Goal: Task Accomplishment & Management: Manage account settings

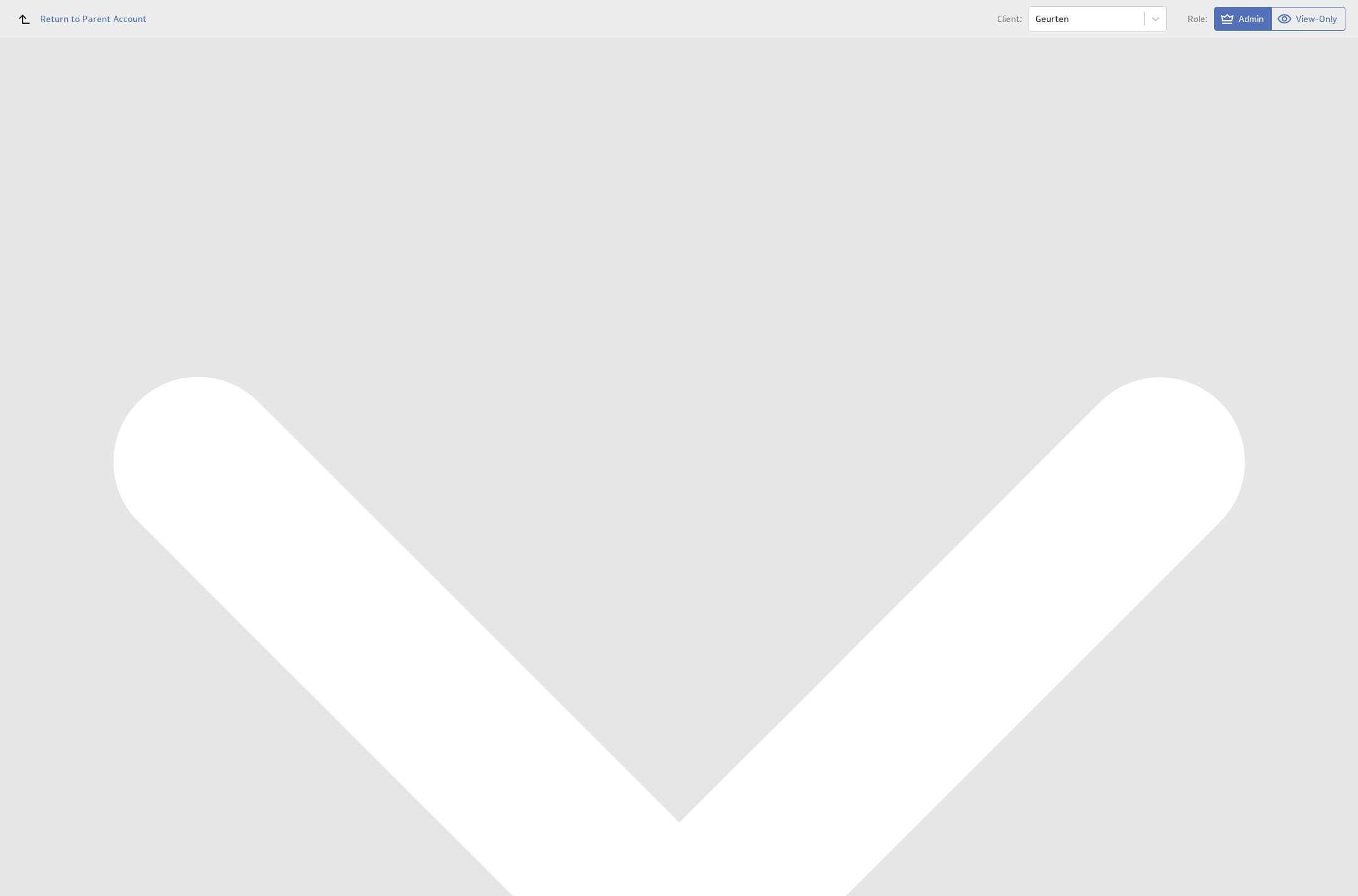
click at [103, 228] on div "Data Sources" at bounding box center [81, 226] width 103 height 14
click at [513, 310] on button "Reconfigure Connection" at bounding box center [508, 317] width 94 height 15
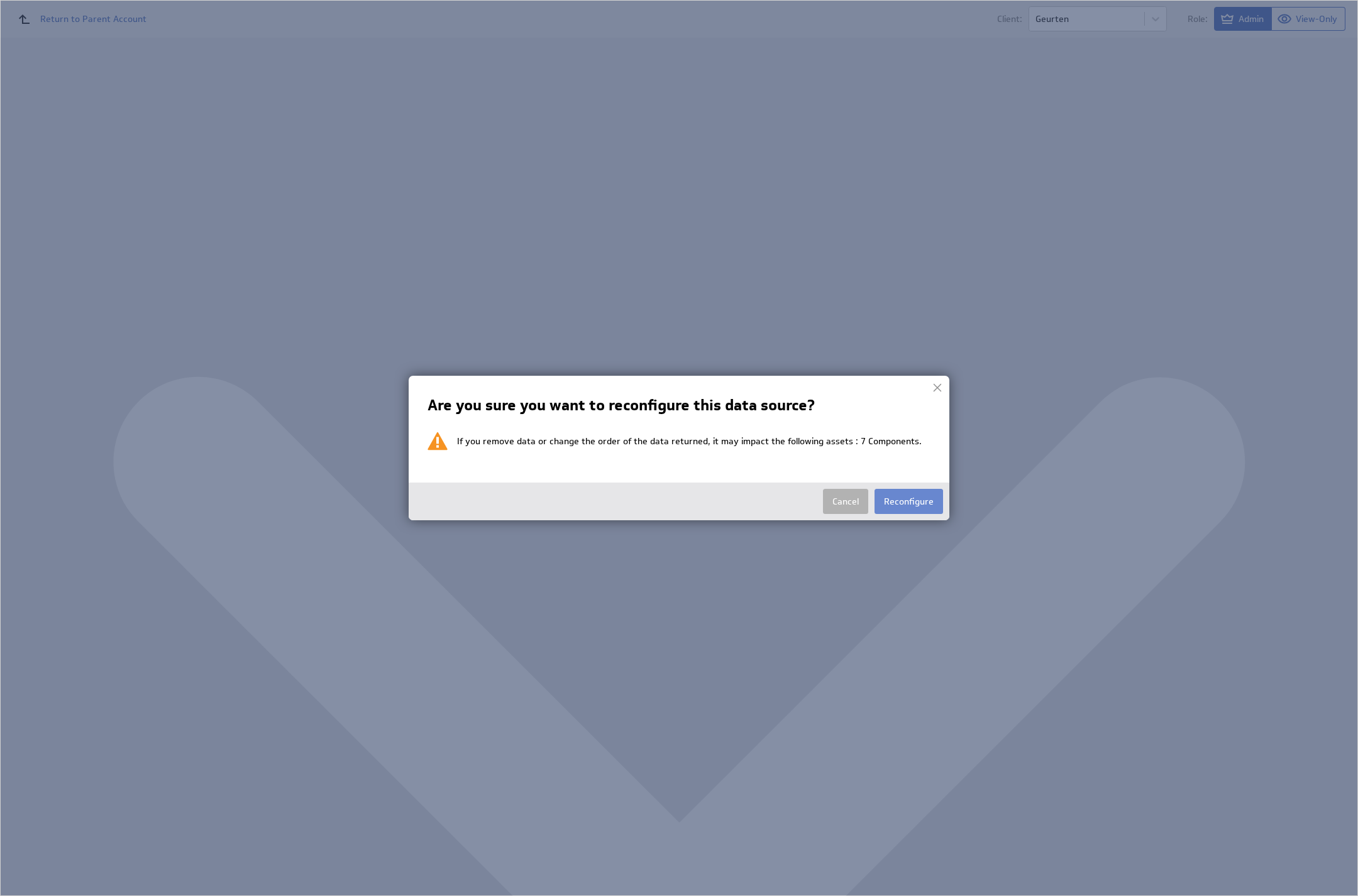
click at [912, 497] on button "Reconfigure" at bounding box center [909, 501] width 69 height 25
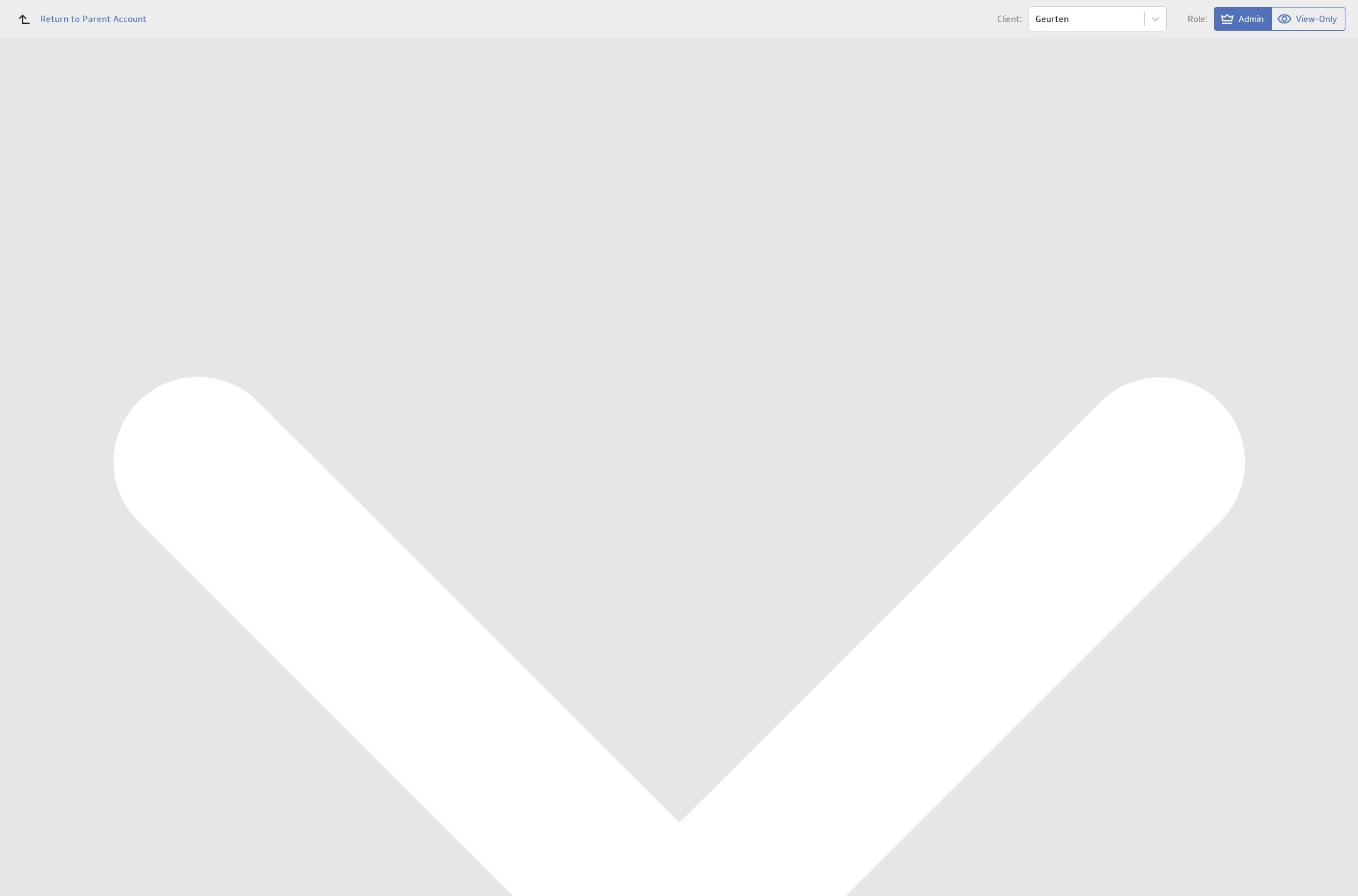
click at [251, 155] on button "Connect an account" at bounding box center [267, 151] width 157 height 30
type input "Ondernemersadviseurs B.V. @ Google created Oct 08, 2025 at 2:27 PM GMT"
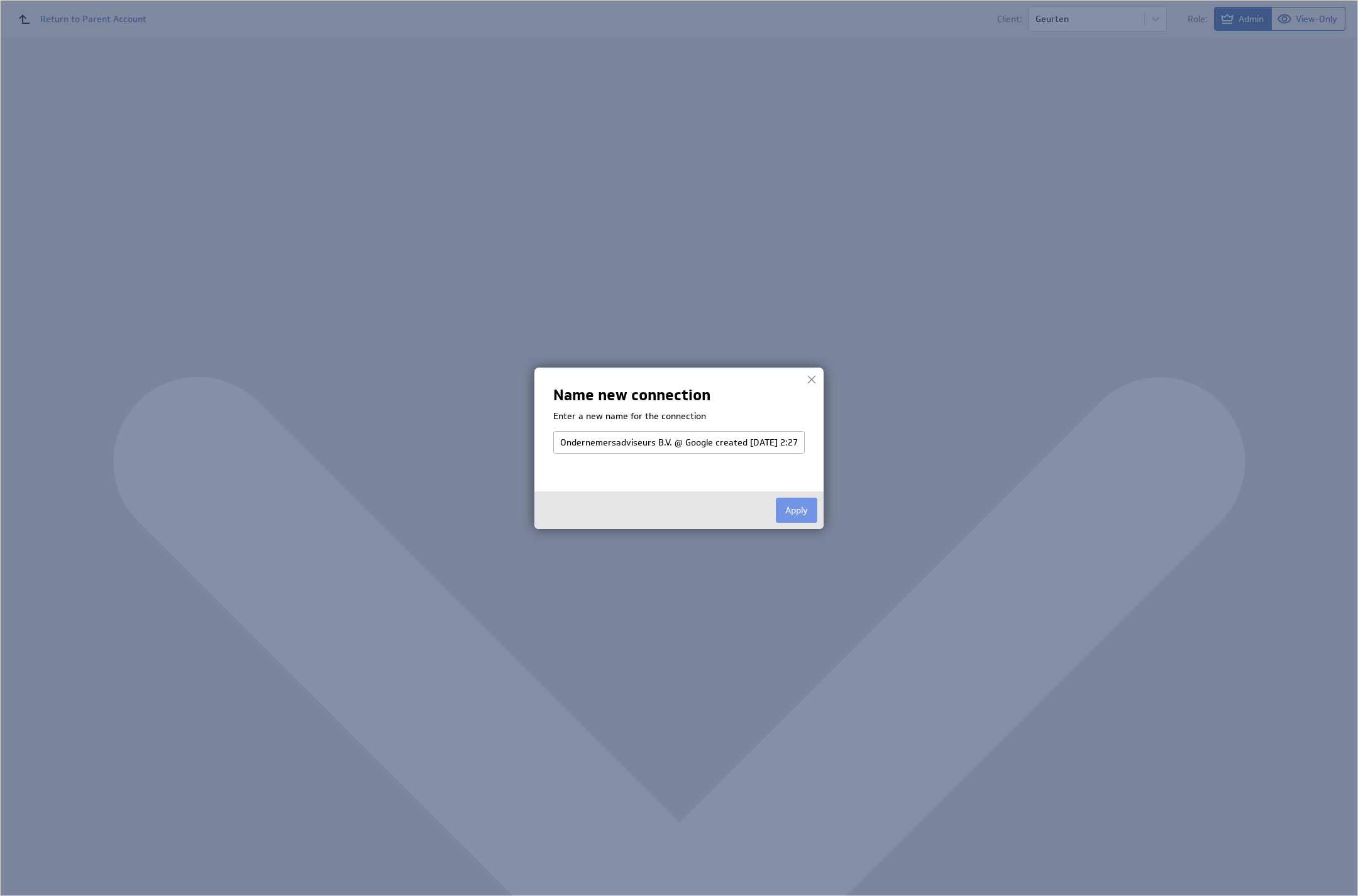
click at [795, 508] on button "Apply" at bounding box center [796, 510] width 41 height 25
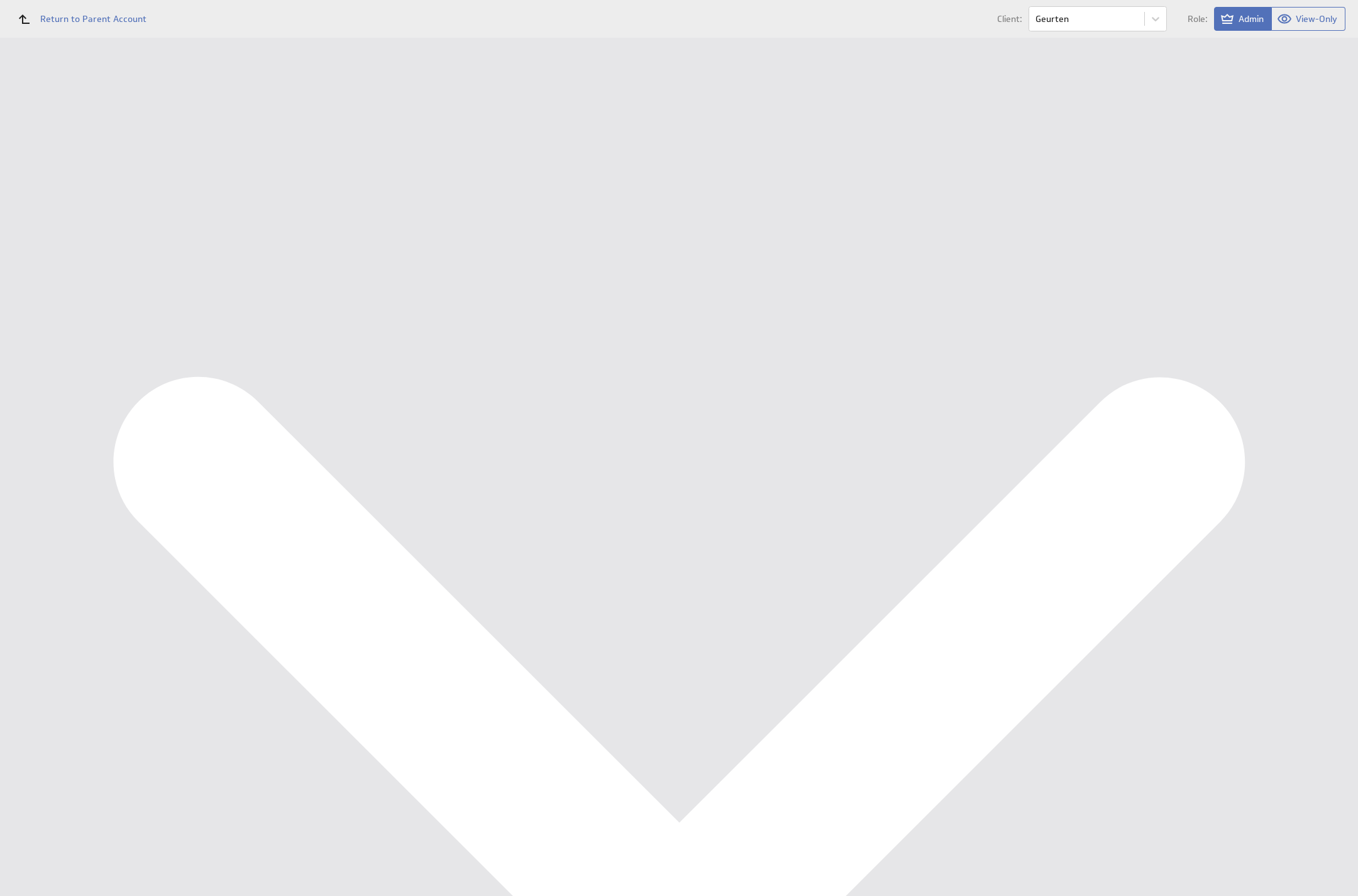
select select "4cc90c633ad59e96912e556933275013"
drag, startPoint x: 272, startPoint y: 174, endPoint x: 277, endPoint y: 181, distance: 8.6
click at [273, 175] on div "Google Drive (spreadsheet, JSON) Select account Ondernemersadviseurs B.V. @ Goo…" at bounding box center [760, 153] width 1144 height 106
click at [278, 182] on input "Continue" at bounding box center [267, 194] width 55 height 25
click at [280, 554] on div "Cancel Done" at bounding box center [760, 542] width 1144 height 25
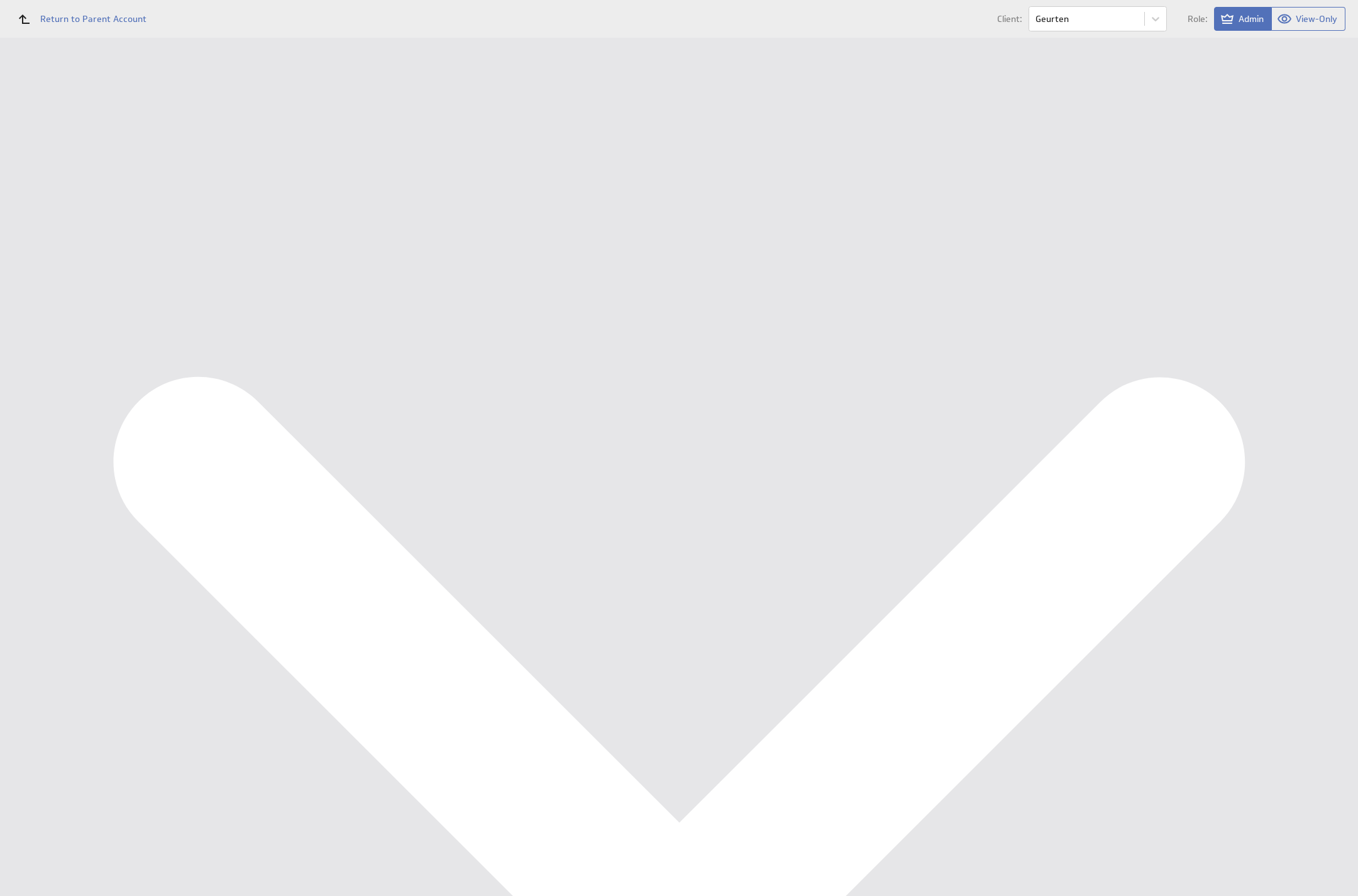
click at [267, 554] on input "Done" at bounding box center [260, 542] width 40 height 25
click at [801, 375] on td "[DATE] 4:27 PM View Refresh Info" at bounding box center [916, 388] width 835 height 25
click at [197, 69] on link at bounding box center [198, 76] width 19 height 19
click at [473, 310] on button "Reconfigure Connection" at bounding box center [508, 317] width 94 height 15
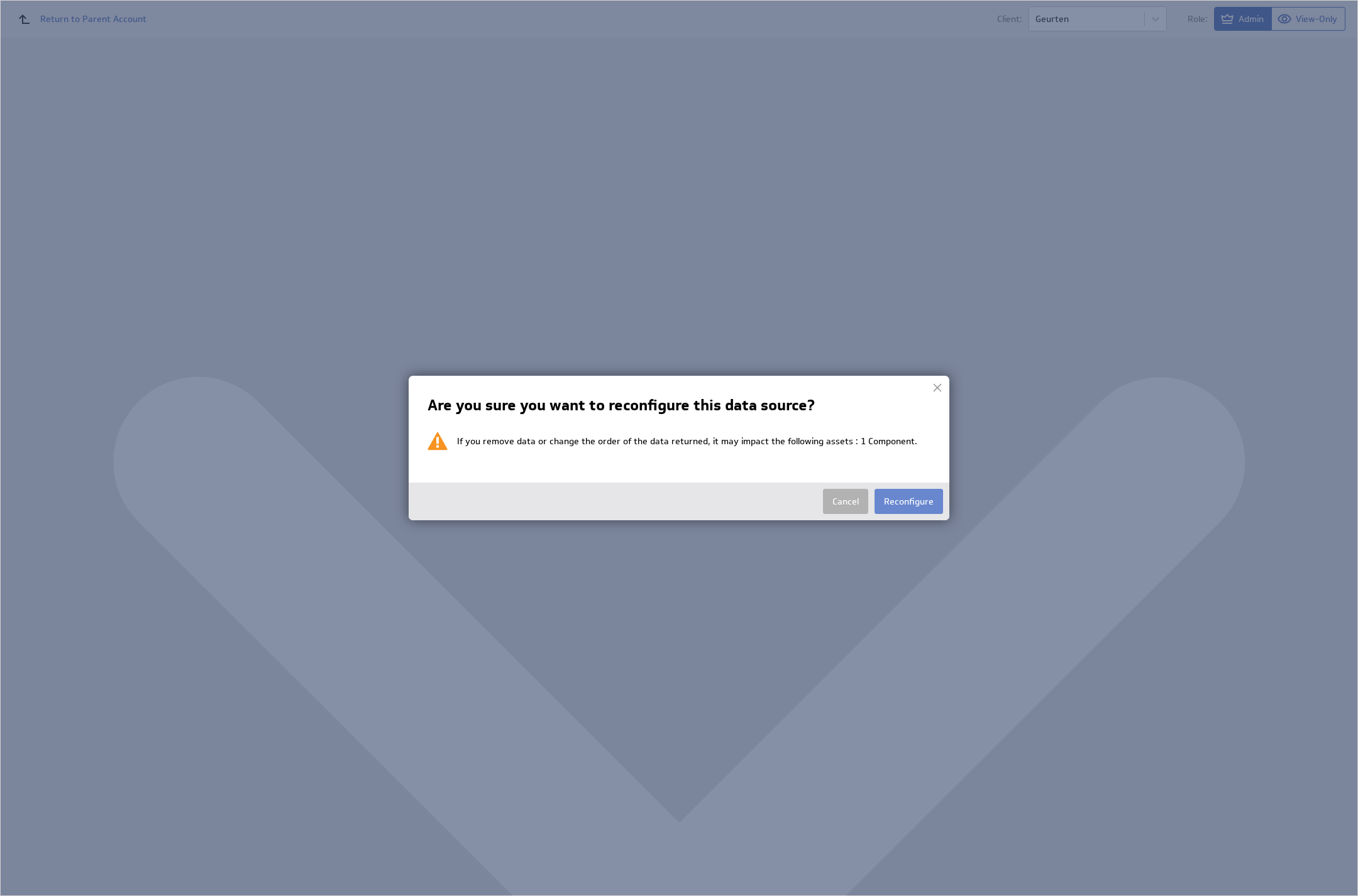
click at [936, 507] on button "Reconfigure" at bounding box center [909, 501] width 69 height 25
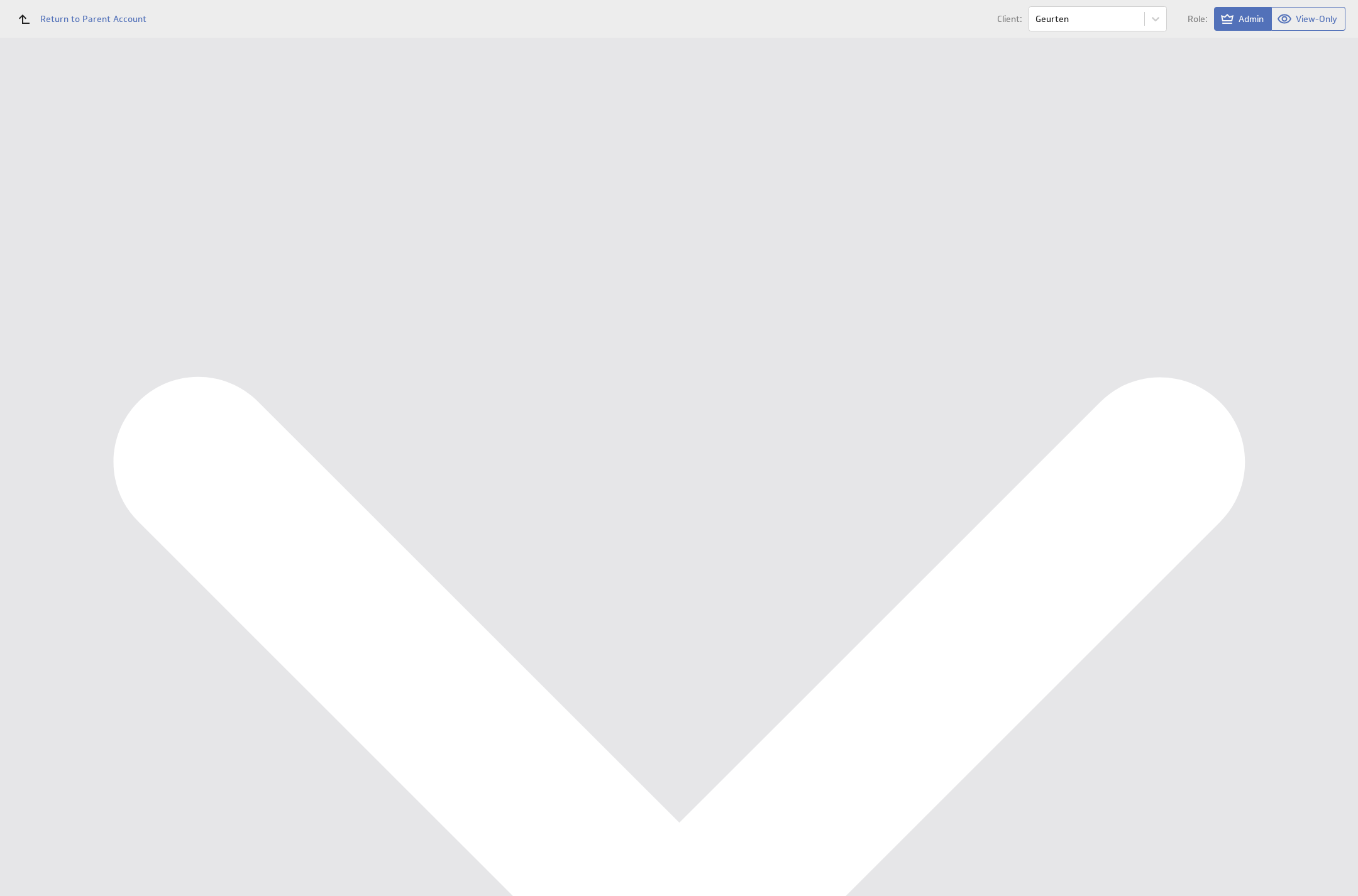
click at [281, 164] on td "Select account Ondernemersadviseurs B.V. @ Google created Oct 08, 2025 at 2:27 …" at bounding box center [377, 148] width 378 height 35
click at [270, 155] on select "Select account Ondernemersadviseurs B.V. @ Google created Oct 08, 2025 at 2:27 …" at bounding box center [276, 148] width 176 height 23
select select "4cc90c633ad59e96912e556933275013"
click at [272, 193] on input "Continue" at bounding box center [267, 194] width 55 height 25
click at [270, 554] on input "Done" at bounding box center [260, 542] width 40 height 25
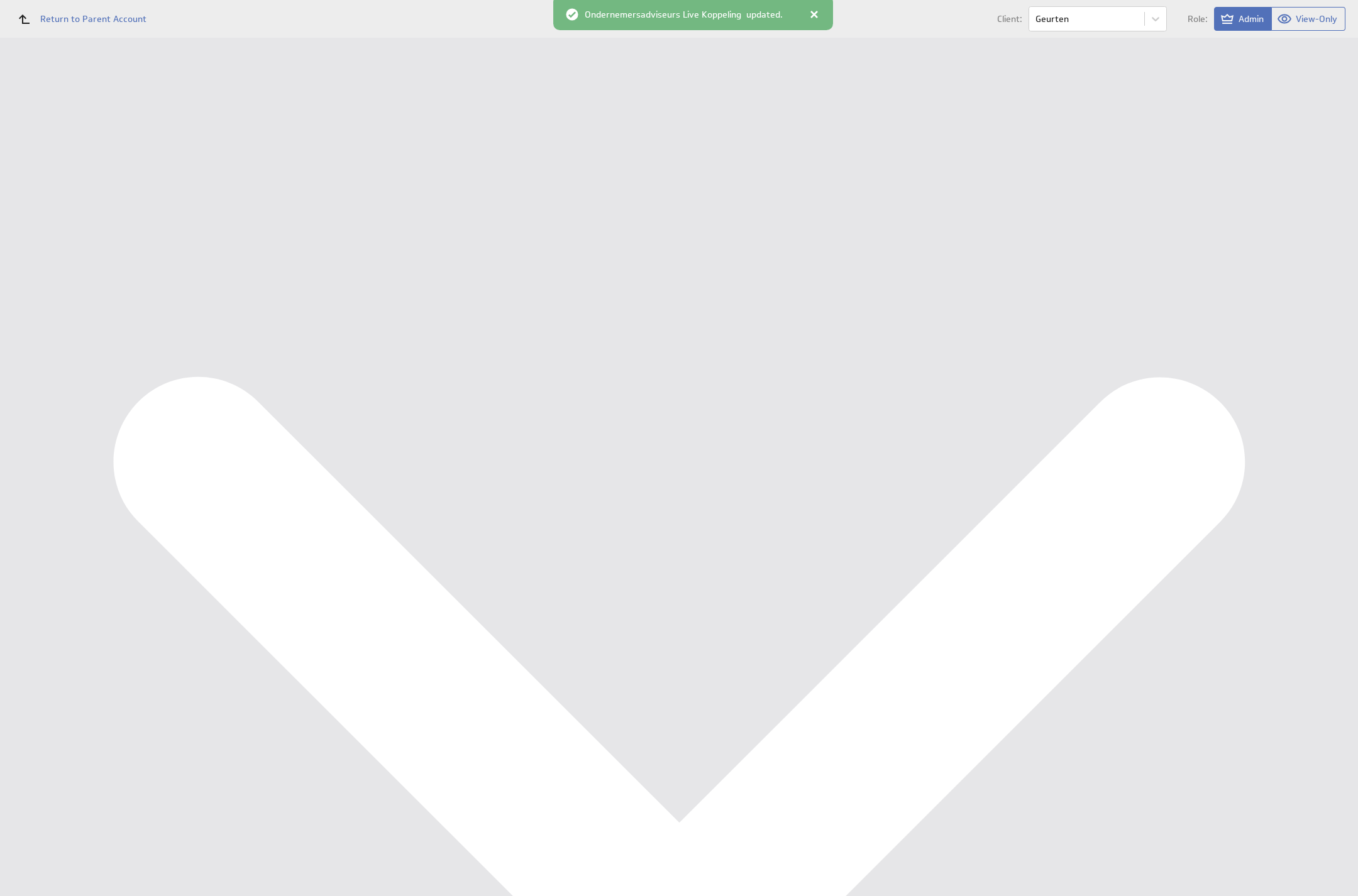
click at [801, 386] on td "[DATE] 4:34 PM View Refresh Info" at bounding box center [916, 388] width 835 height 25
click at [68, 150] on div "Management Dashboard" at bounding box center [93, 145] width 127 height 11
drag, startPoint x: 78, startPoint y: 242, endPoint x: 94, endPoint y: 276, distance: 37.6
click at [78, 88] on div "Dashboards Management Dashboard Components Data Sources Users" at bounding box center [81, 88] width 164 height 0
click at [78, 88] on div "Dashboards Management Dashboard Components Data Sources Users" at bounding box center [81, 88] width 164 height 0
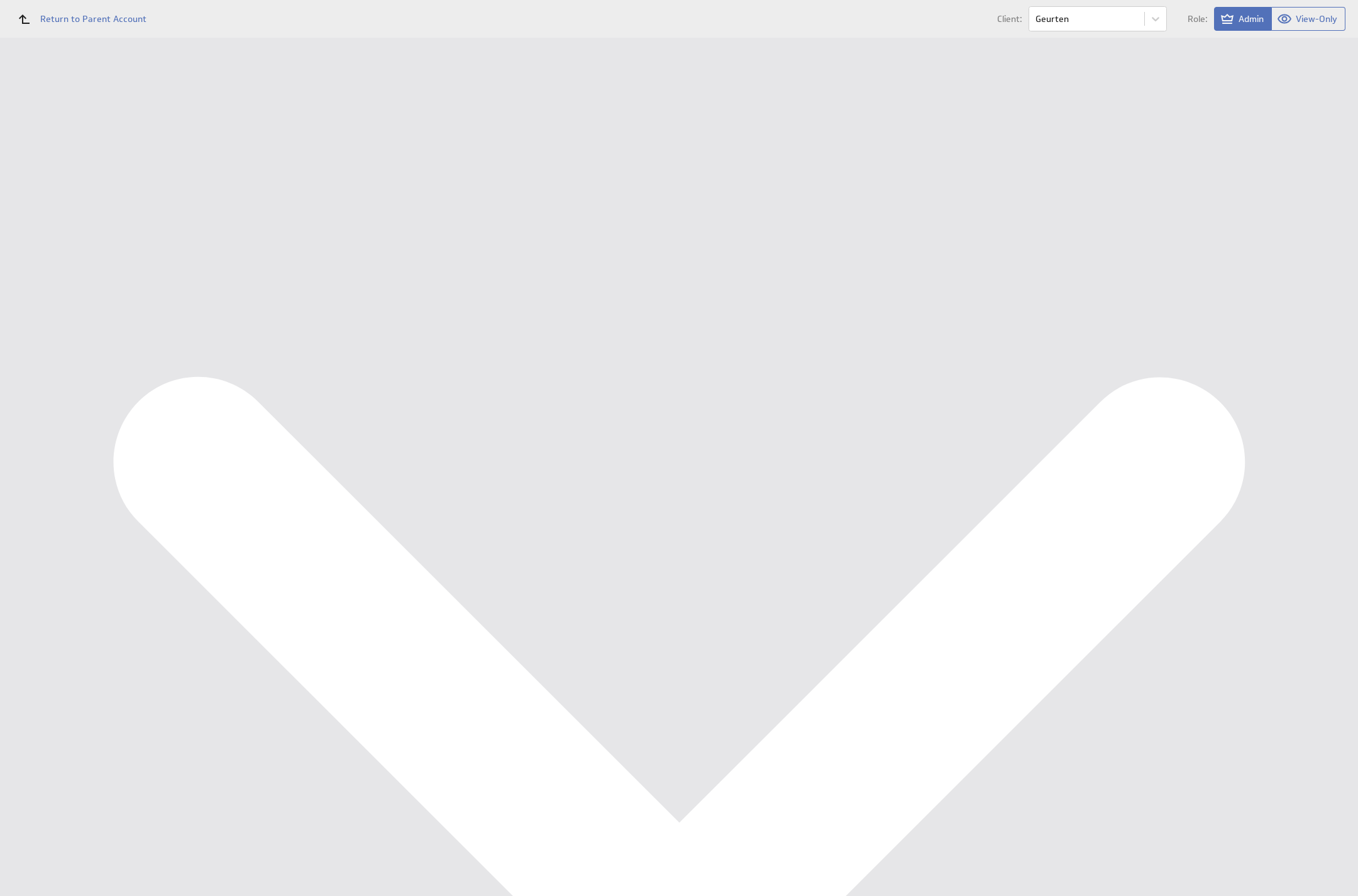
click at [76, 235] on div "Data Sources" at bounding box center [81, 225] width 164 height 27
click at [227, 132] on button "Queue for refresh" at bounding box center [234, 141] width 92 height 25
click at [43, 143] on div "Management Dashboard" at bounding box center [93, 145] width 127 height 11
click at [115, 790] on div "Account" at bounding box center [82, 802] width 145 height 30
click at [273, 71] on div "My Profile: Ondernemersadviseurs B.V. admin General Information Name: Onderneme…" at bounding box center [761, 273] width 1170 height 409
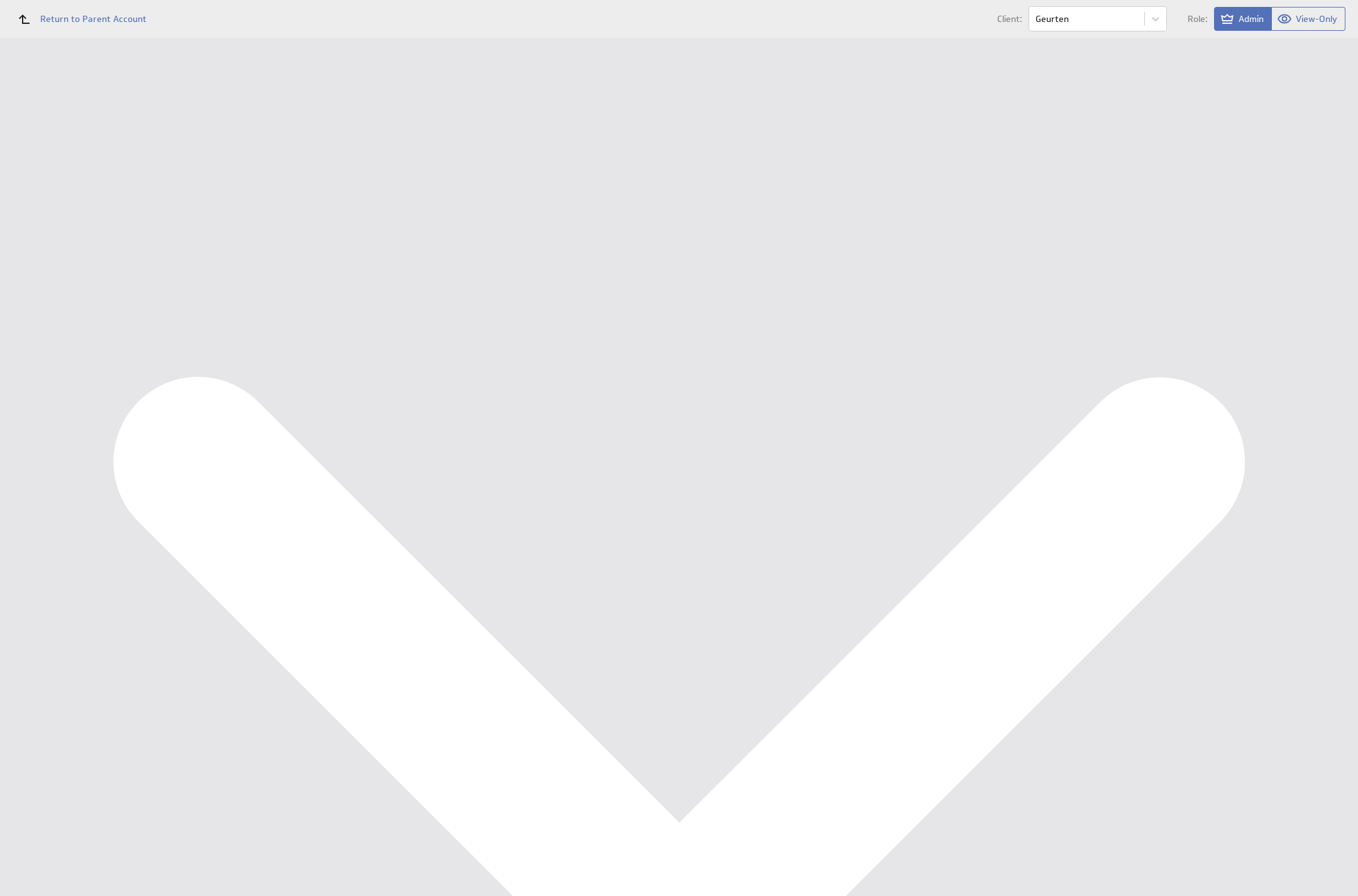
click at [272, 65] on li "Company" at bounding box center [269, 51] width 63 height 27
click at [269, 58] on link "Company" at bounding box center [269, 50] width 63 height 25
click at [223, 173] on div "General" at bounding box center [274, 185] width 172 height 24
click at [204, 173] on link "General" at bounding box center [204, 179] width 31 height 11
click at [483, 234] on link "Edit" at bounding box center [488, 239] width 24 height 15
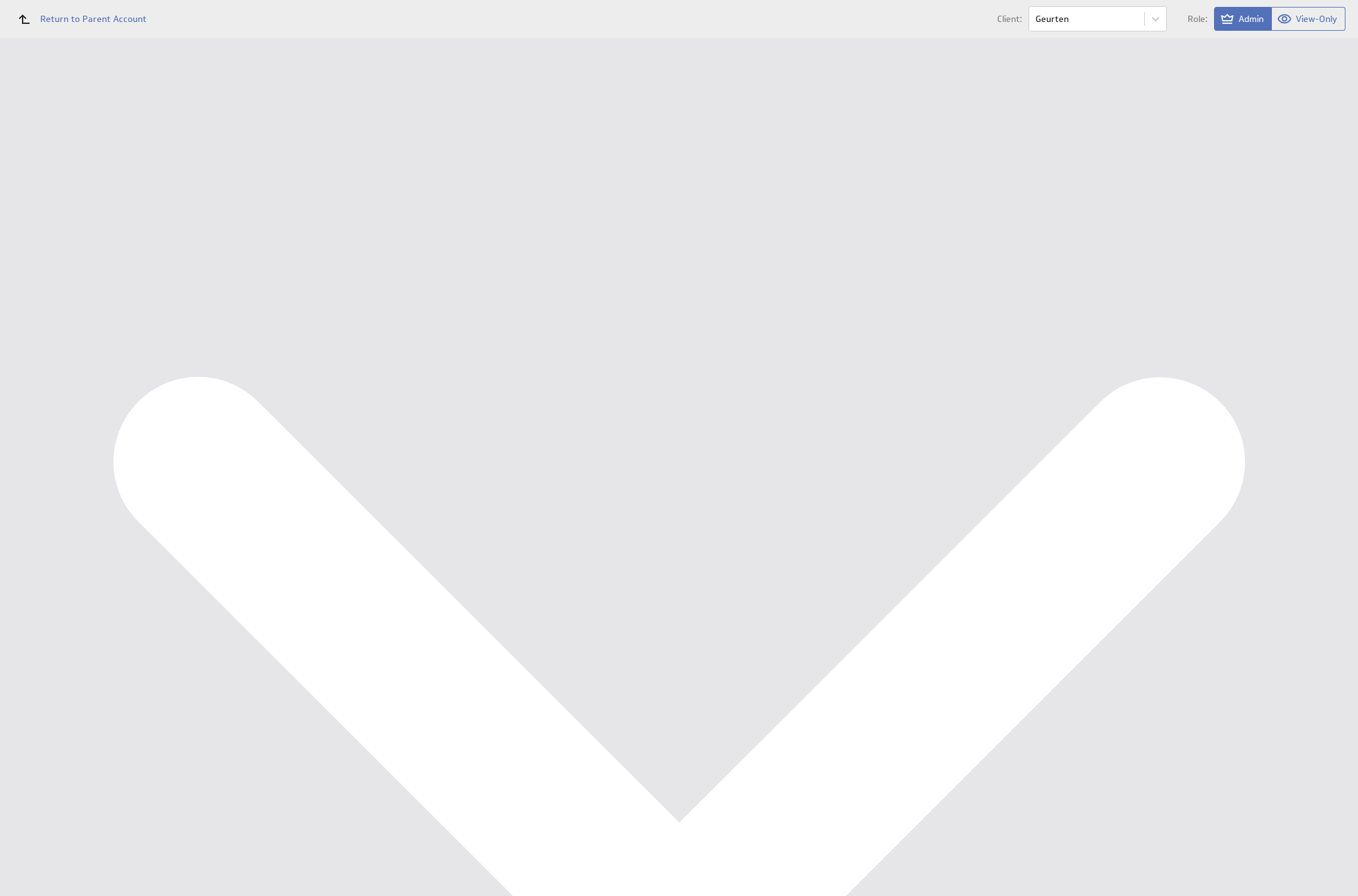
click at [542, 318] on span "(GMT-0:00) GMT" at bounding box center [552, 323] width 134 height 19
type input "amster"
click at [551, 468] on div "Warm Up Refresh Warm Up Refresh enables all data sources in the account to be q…" at bounding box center [853, 361] width 960 height 471
click at [553, 458] on select "Albanian Albanian (Albania) Arabic Arabic (Algeria) Arabic (Bahrain) Arabic (Eg…" at bounding box center [558, 452] width 157 height 22
select select "nl"
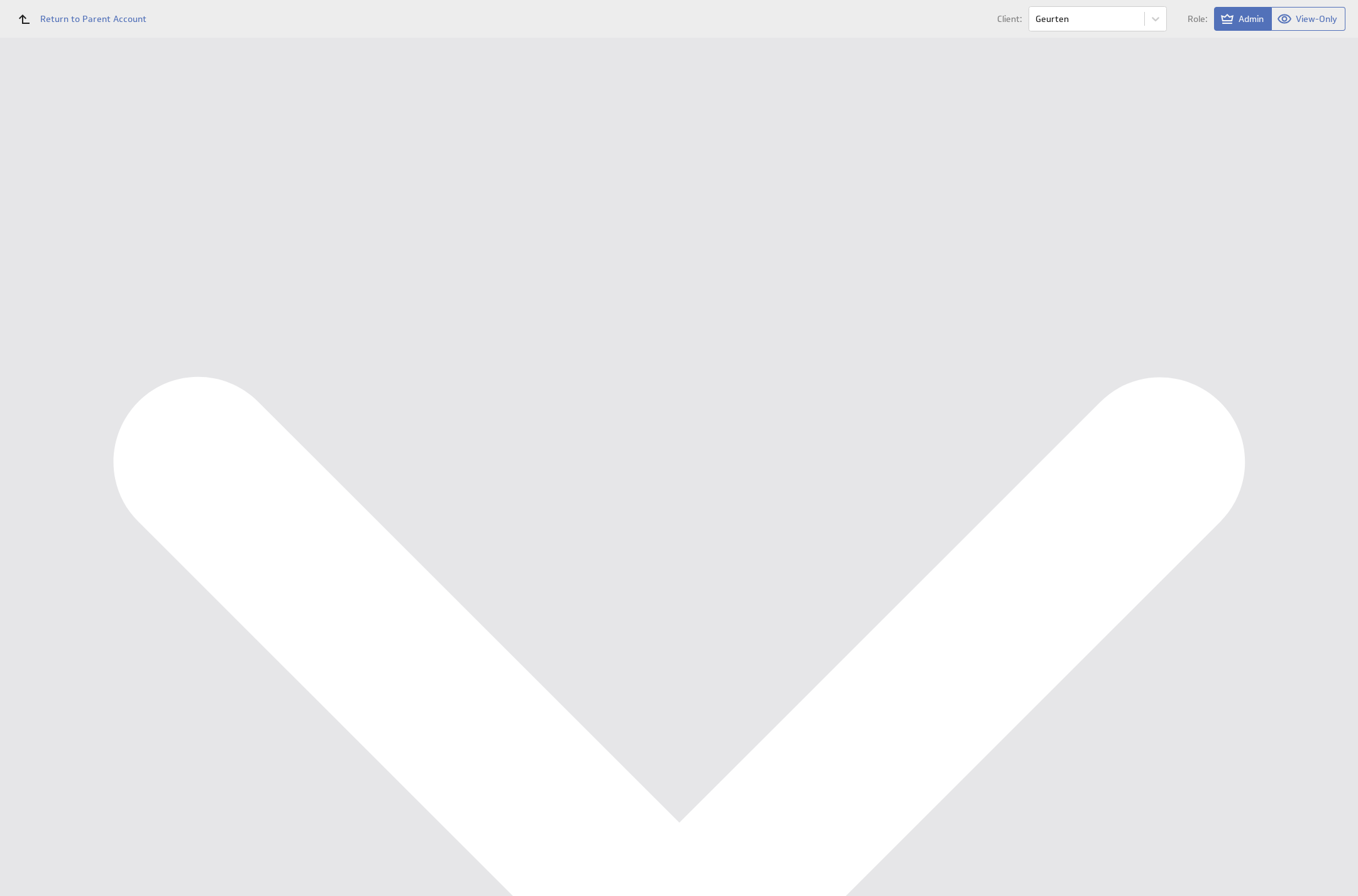
click at [480, 441] on select "Albanian Albanian (Albania) Arabic Arabic (Algeria) Arabic (Bahrain) Arabic (Eg…" at bounding box center [558, 452] width 157 height 22
click at [547, 580] on select "Sunday Monday Tuesday Wednesday Thursday Friday Saturday" at bounding box center [558, 580] width 157 height 22
click at [480, 570] on select "Sunday Monday Tuesday Wednesday Thursday Friday Saturday" at bounding box center [558, 580] width 157 height 22
click at [432, 615] on input "Save" at bounding box center [431, 621] width 39 height 25
click at [635, 648] on div "Klipfolio, Klip and Klipboard are trademarks or registered trademarks of Klipfo…" at bounding box center [761, 672] width 1194 height 53
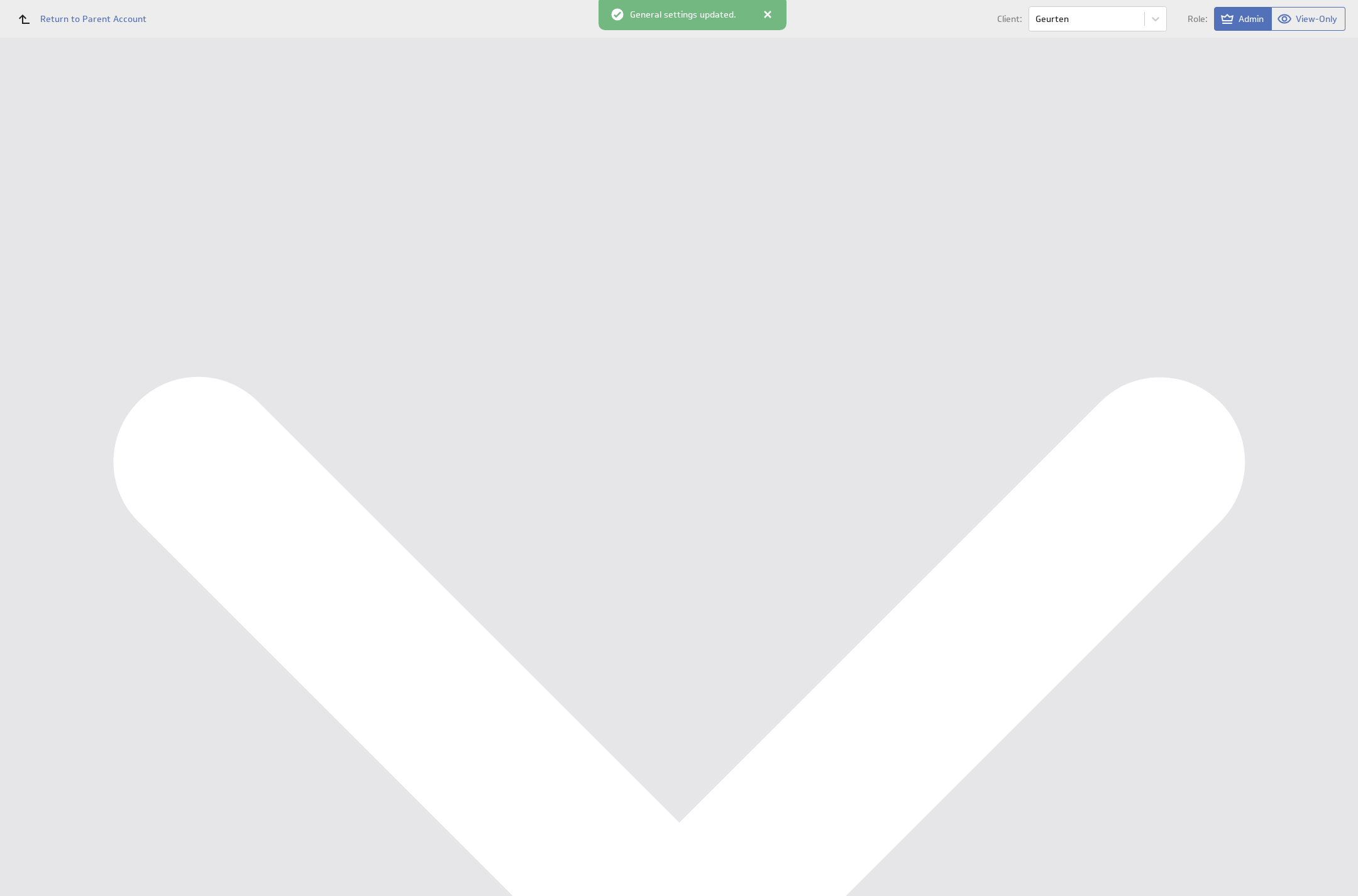
click at [117, 143] on div "Management Dashboard" at bounding box center [93, 145] width 127 height 11
click at [109, 134] on div "Management Dashboard" at bounding box center [81, 145] width 164 height 22
click at [29, 225] on div "Data Sources" at bounding box center [81, 225] width 164 height 27
click at [223, 127] on div "Import New data source Data Sources Warm Up Refresh not set Edit Queue for refr…" at bounding box center [761, 197] width 1170 height 293
click at [222, 141] on button "Queue for refresh" at bounding box center [234, 141] width 92 height 25
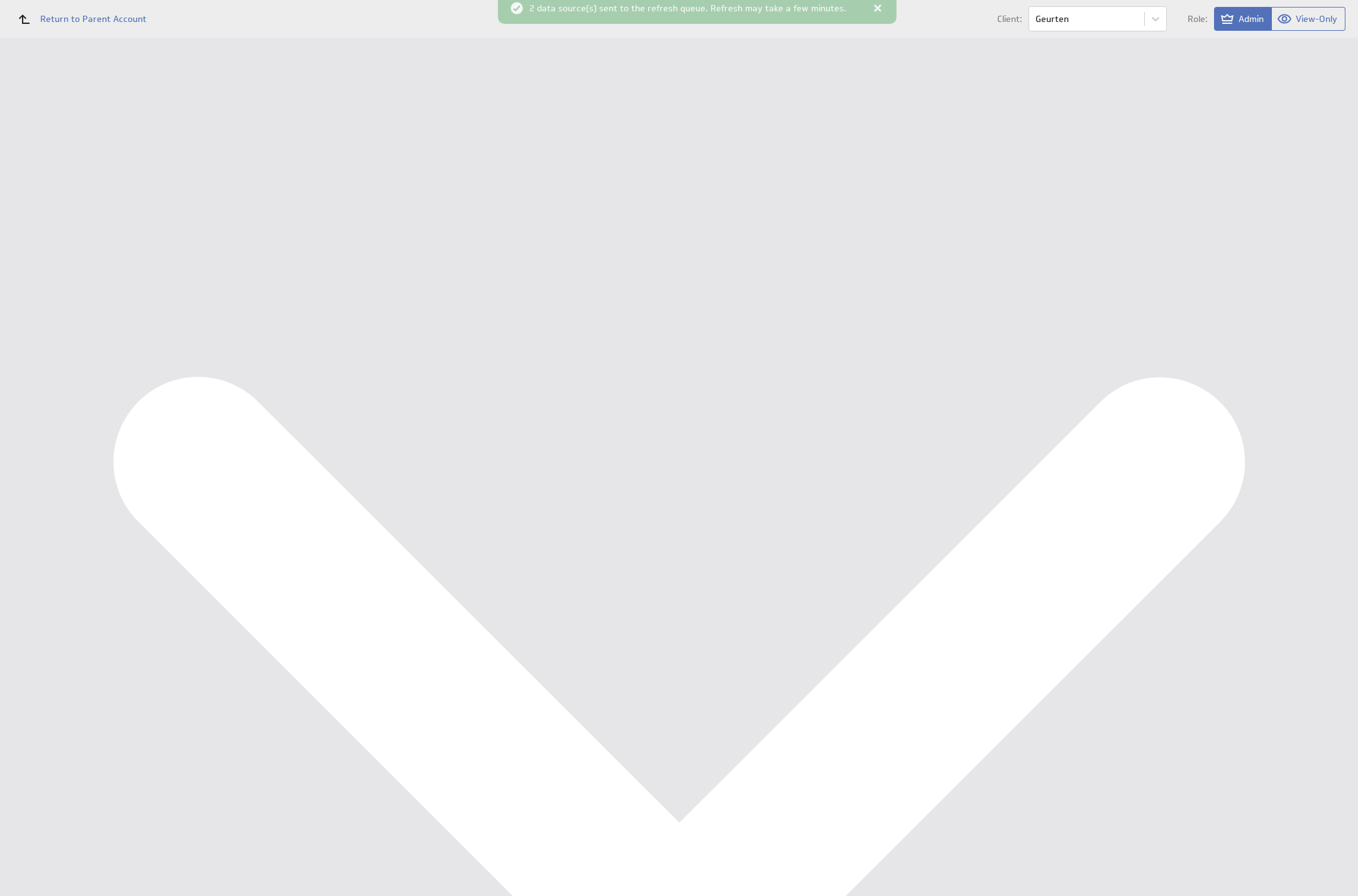
click at [73, 153] on div "Management Dashboard" at bounding box center [81, 145] width 164 height 22
